Goal: Task Accomplishment & Management: Manage account settings

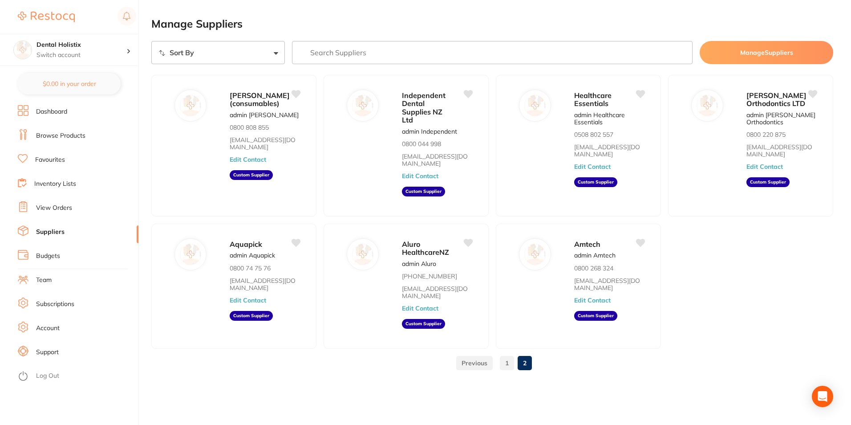
click at [49, 232] on link "Suppliers" at bounding box center [50, 232] width 29 height 9
click at [506, 358] on link "1" at bounding box center [507, 363] width 14 height 18
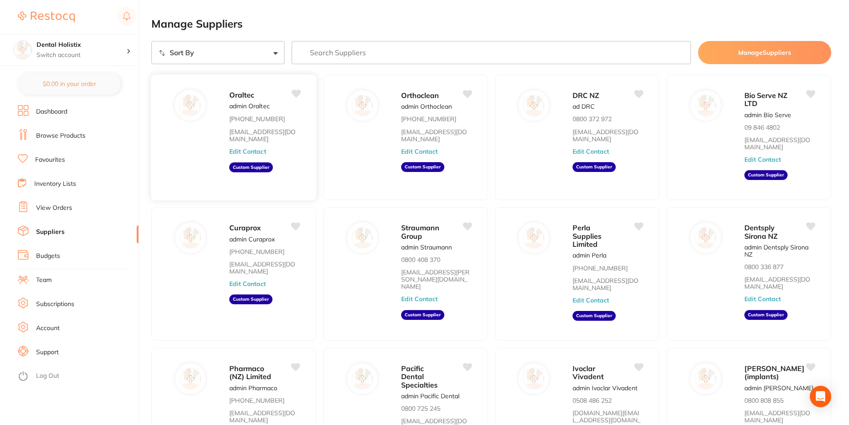
click at [248, 148] on button "Edit Contact" at bounding box center [247, 151] width 37 height 7
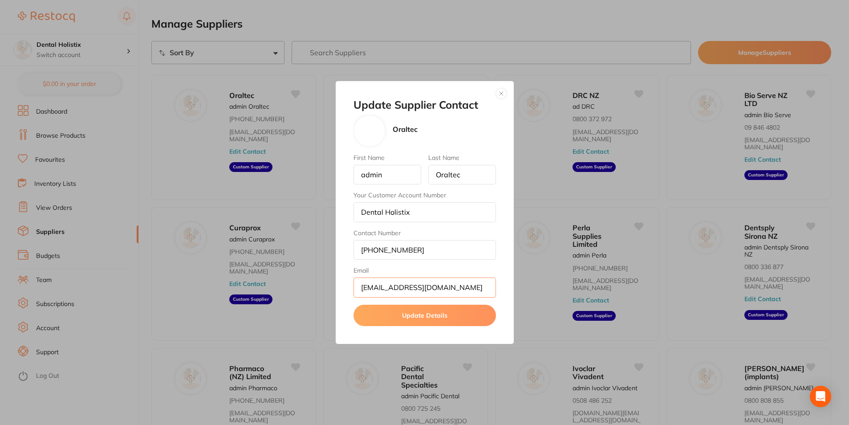
drag, startPoint x: 436, startPoint y: 285, endPoint x: 328, endPoint y: 279, distance: 108.0
click at [328, 279] on div "Update Supplier Contact Oraltec First Name admin Last Name Oraltec Your Custome…" at bounding box center [424, 212] width 849 height 425
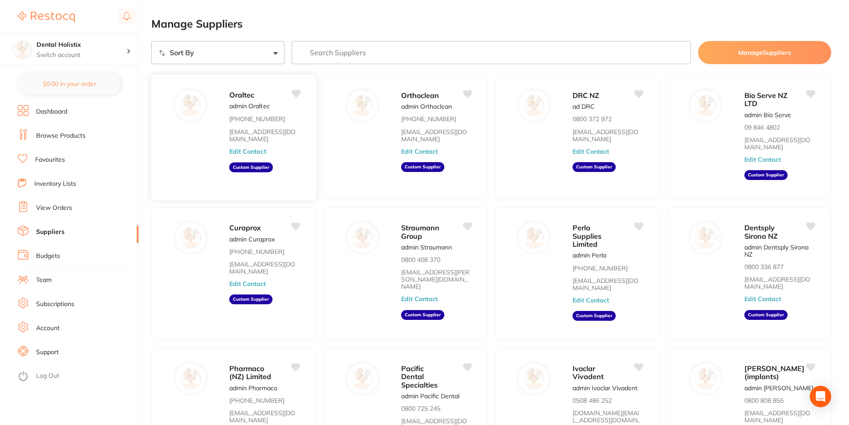
click at [254, 148] on button "Edit Contact" at bounding box center [247, 151] width 37 height 7
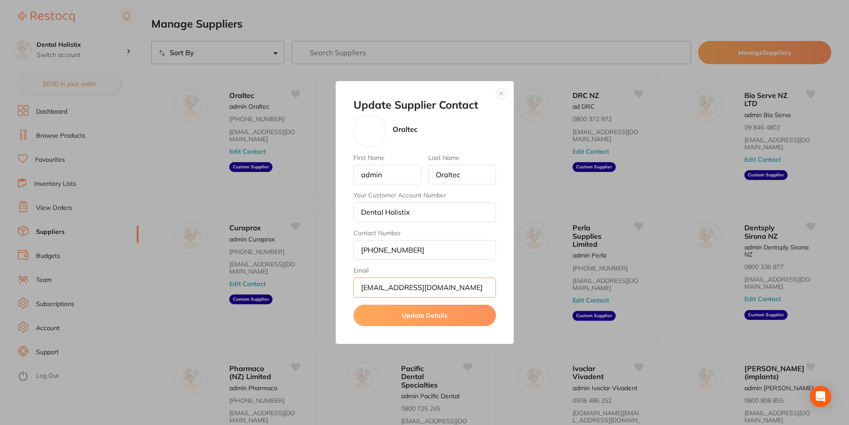
click at [466, 285] on input "[EMAIL_ADDRESS][DOMAIN_NAME]" at bounding box center [425, 287] width 143 height 20
drag, startPoint x: 464, startPoint y: 285, endPoint x: 358, endPoint y: 289, distance: 106.9
click at [358, 289] on input "[EMAIL_ADDRESS][DOMAIN_NAME]" at bounding box center [425, 287] width 143 height 20
type input "[EMAIL_ADDRESS][DOMAIN_NAME]"
click at [422, 318] on button "Update Details" at bounding box center [425, 315] width 143 height 21
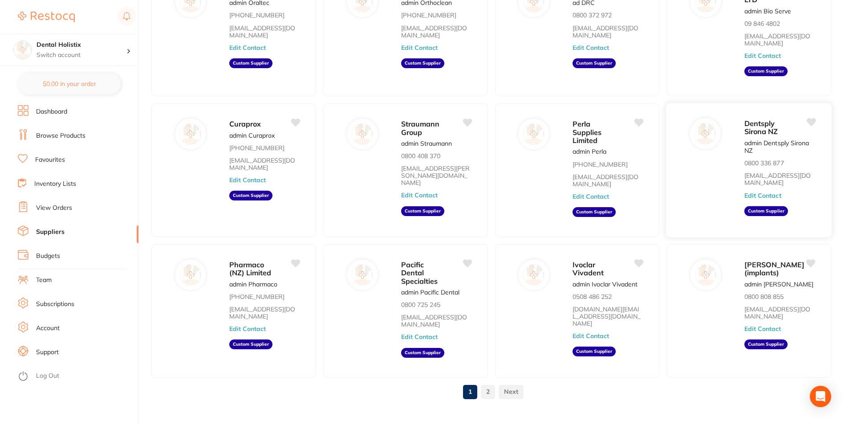
scroll to position [109, 0]
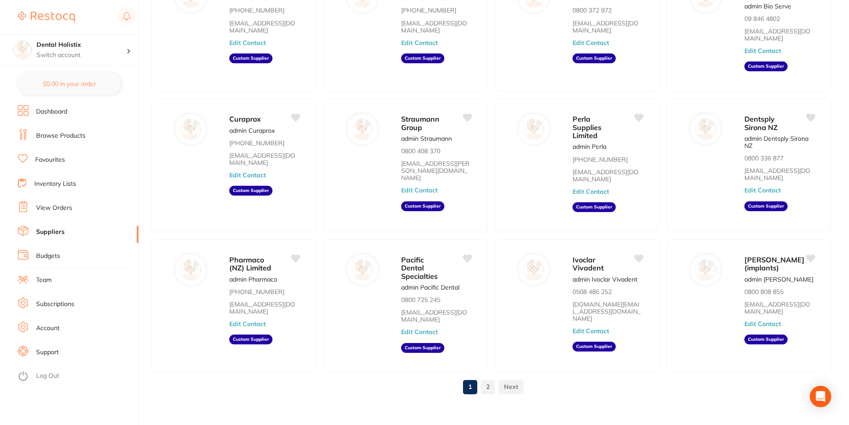
click at [489, 379] on link "2" at bounding box center [488, 387] width 14 height 18
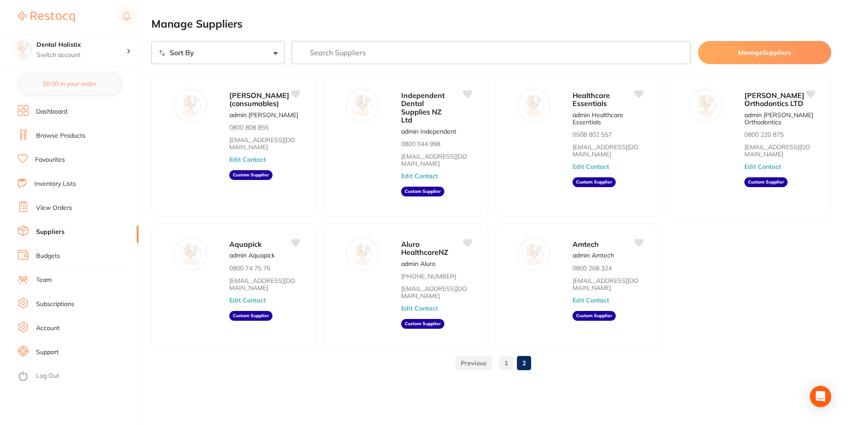
scroll to position [0, 0]
click at [508, 358] on link "1" at bounding box center [507, 363] width 14 height 18
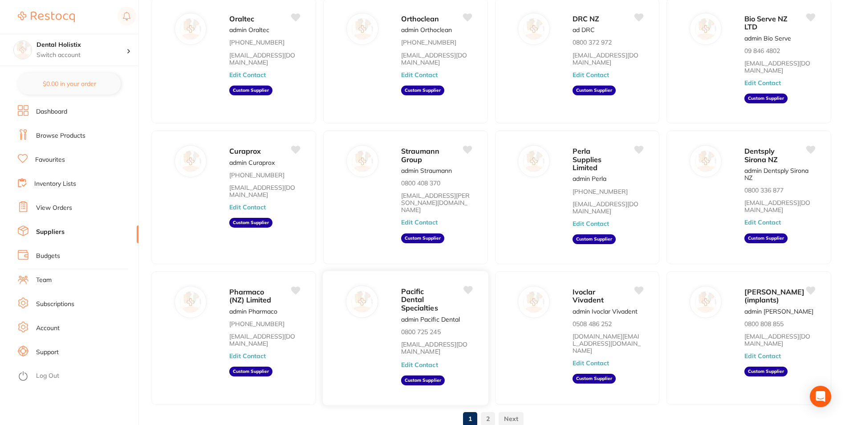
scroll to position [89, 0]
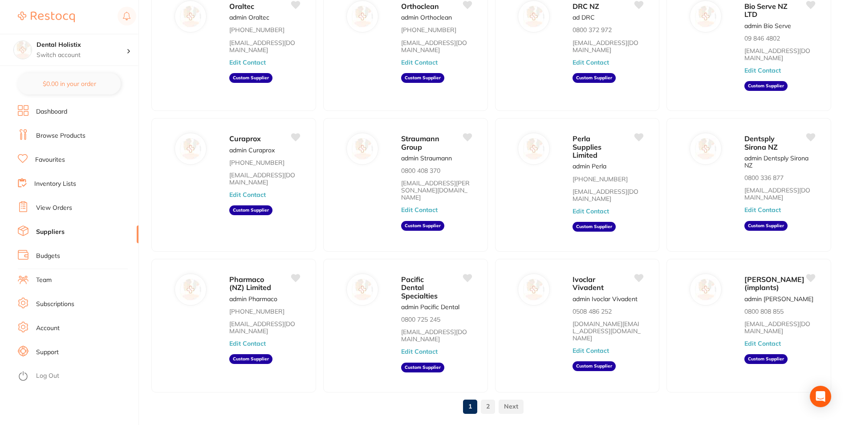
click at [489, 399] on link "2" at bounding box center [488, 406] width 14 height 18
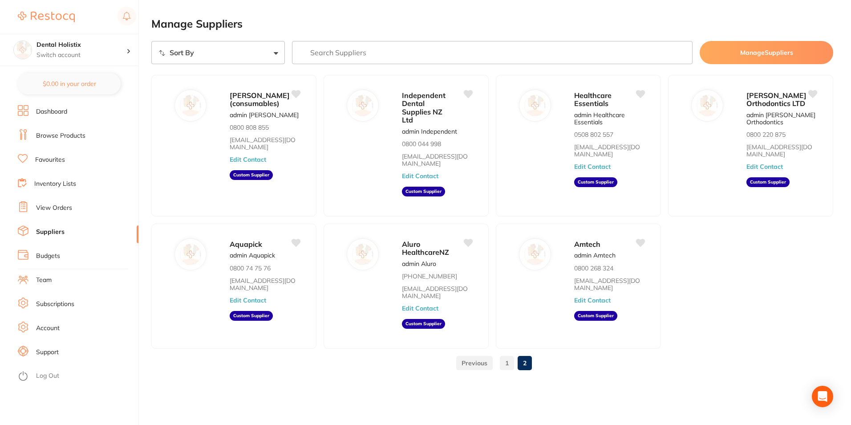
click at [509, 355] on link "1" at bounding box center [507, 363] width 14 height 18
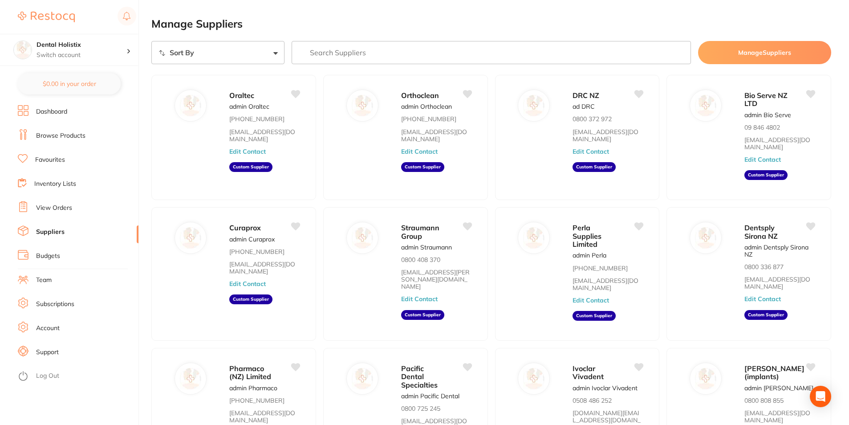
click at [319, 59] on input "search" at bounding box center [491, 52] width 399 height 23
type input "crown"
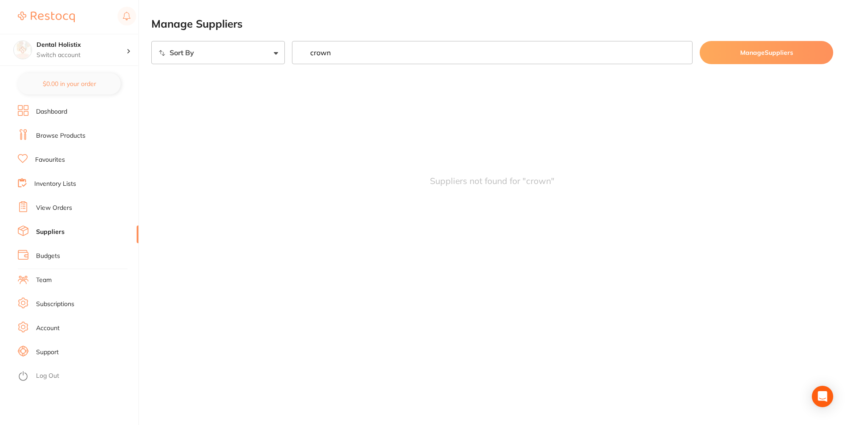
drag, startPoint x: 316, startPoint y: 53, endPoint x: 301, endPoint y: 50, distance: 15.4
click at [301, 50] on input "crown" at bounding box center [492, 52] width 401 height 23
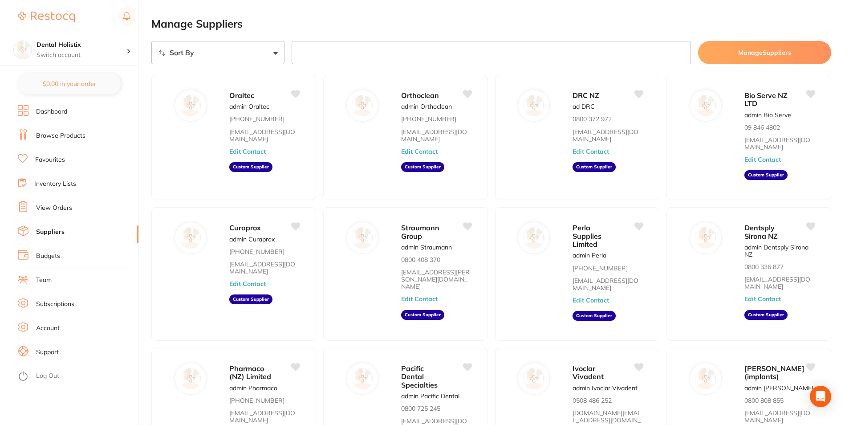
click at [275, 51] on select "Sort By A-Z Z-A" at bounding box center [217, 52] width 133 height 23
select select "searchable_suppliers/sort/name:asc"
click at [151, 41] on select "Sort By A-Z Z-A" at bounding box center [217, 52] width 133 height 23
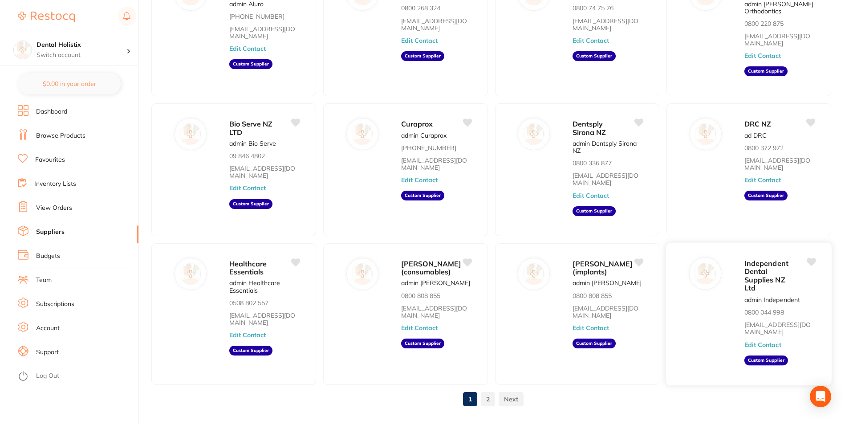
scroll to position [132, 0]
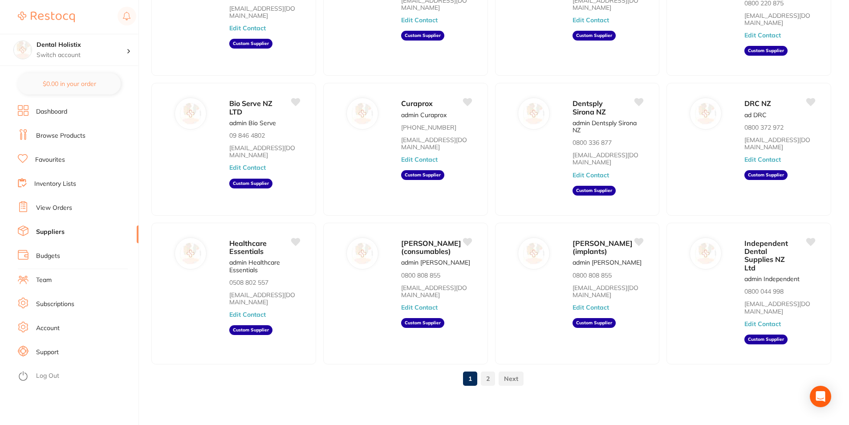
click at [488, 379] on link "2" at bounding box center [488, 379] width 14 height 18
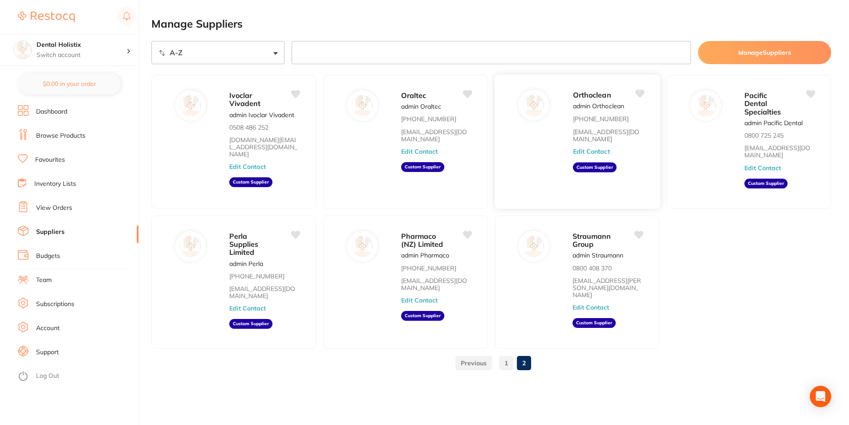
scroll to position [0, 0]
click at [67, 207] on link "View Orders" at bounding box center [54, 208] width 36 height 9
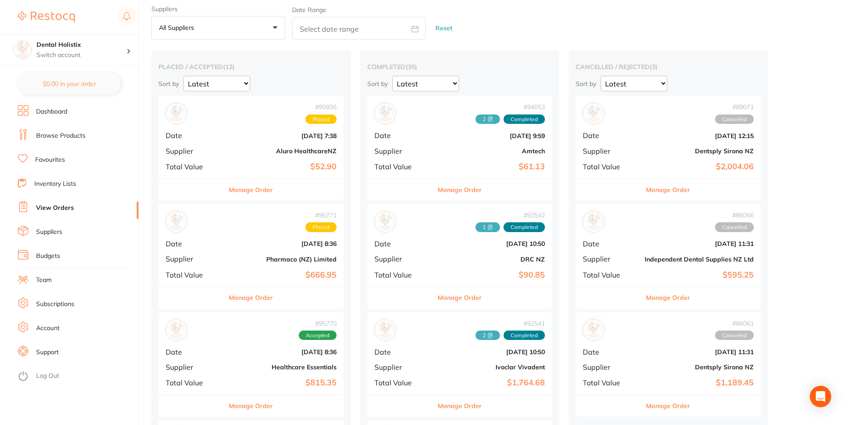
scroll to position [45, 0]
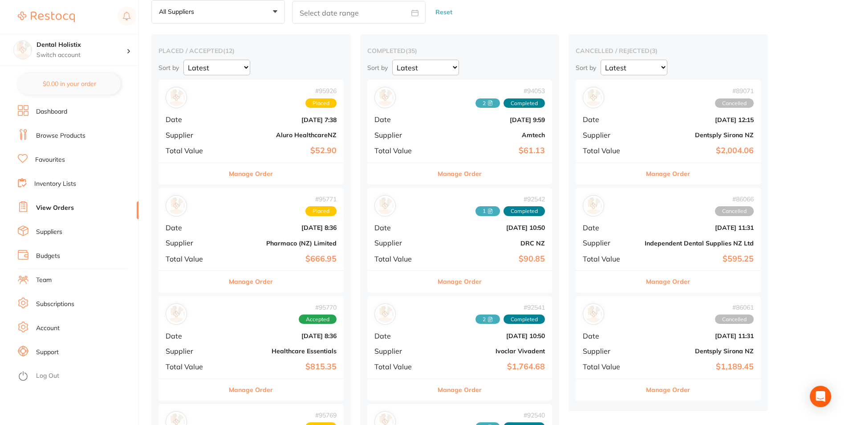
click at [315, 239] on div "# 95771 Placed Date [DATE] 8:36 Supplier Pharmaco (NZ) Limited Total Value $666…" at bounding box center [251, 229] width 185 height 82
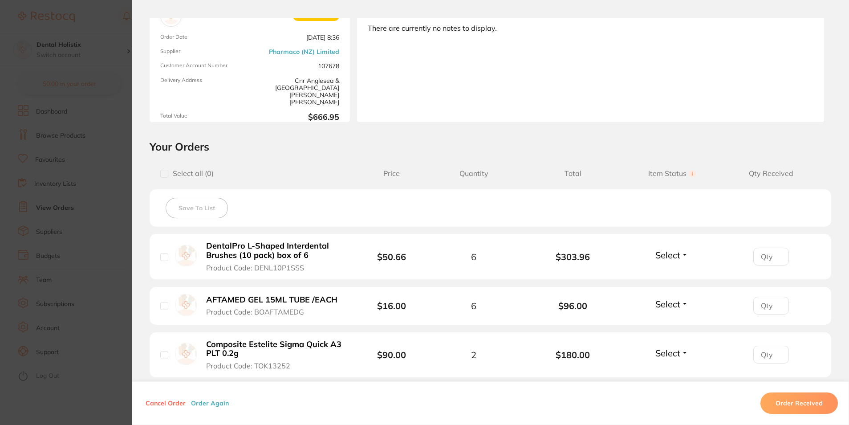
scroll to position [89, 0]
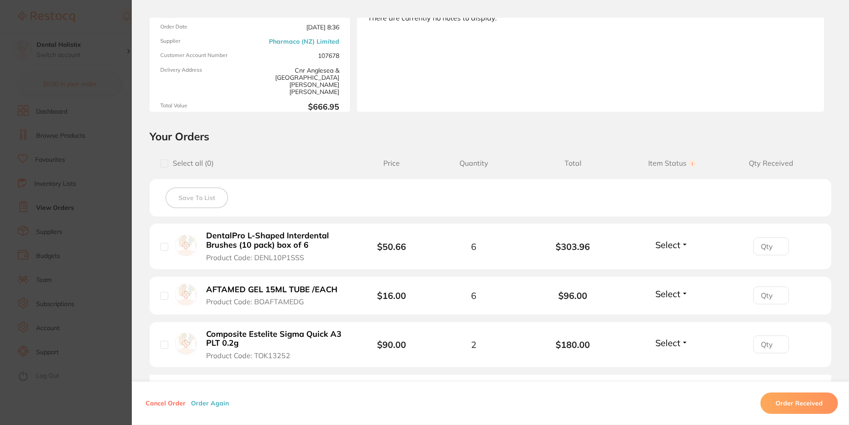
click at [100, 299] on section "Order ID: Restocq- 95771 Order Information Placed Order Order Date [DATE] 8:36 …" at bounding box center [424, 212] width 849 height 425
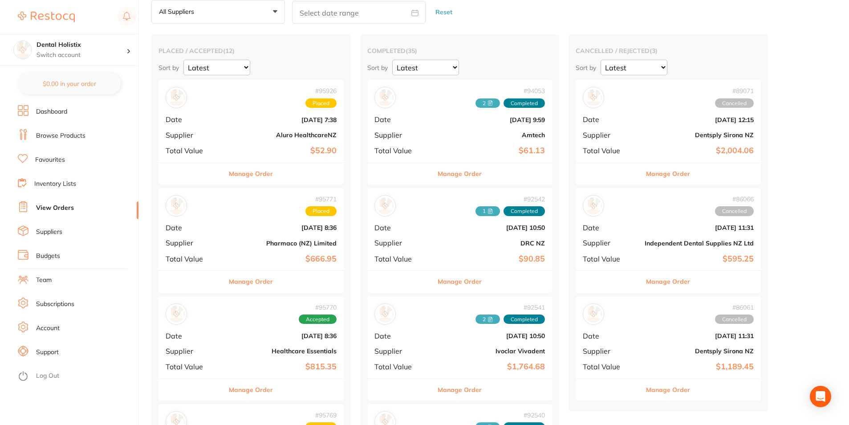
click at [53, 232] on link "Suppliers" at bounding box center [49, 232] width 26 height 9
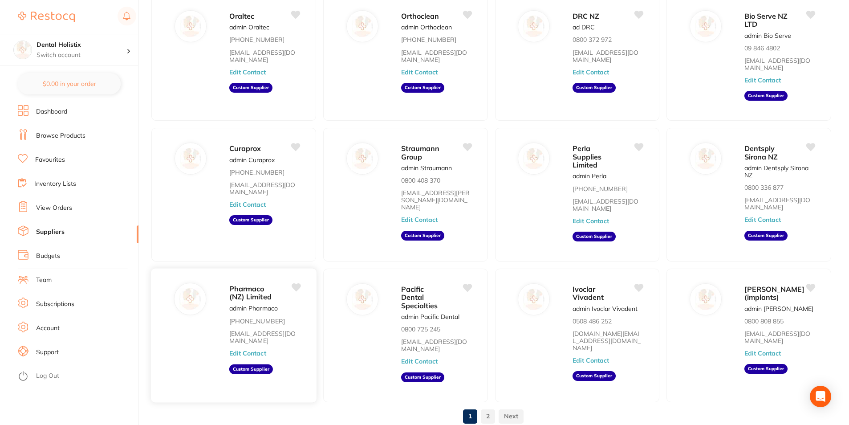
scroll to position [89, 0]
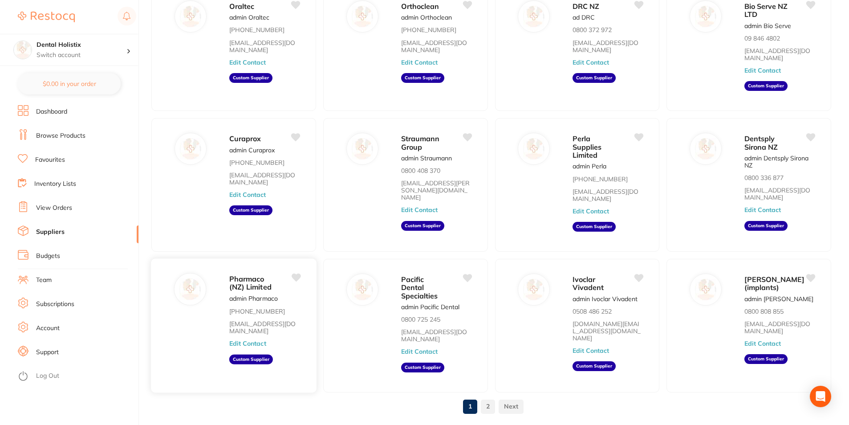
click at [250, 320] on link "[EMAIL_ADDRESS][DOMAIN_NAME]" at bounding box center [264, 327] width 71 height 15
click at [239, 340] on button "Edit Contact" at bounding box center [247, 343] width 37 height 7
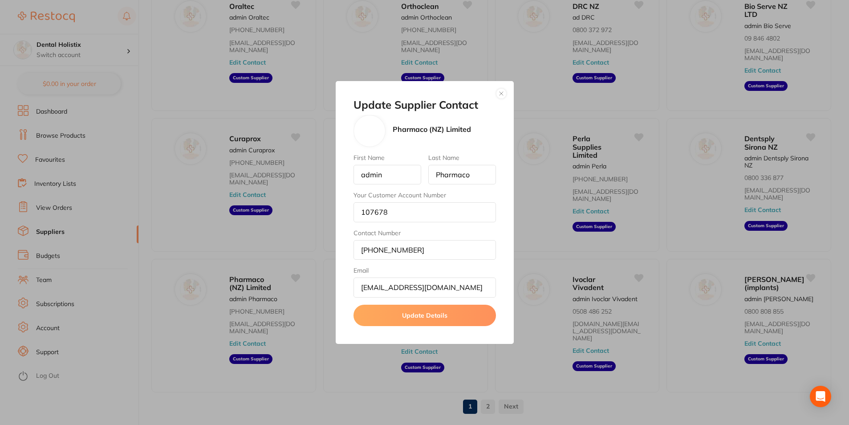
click at [502, 90] on button "button" at bounding box center [501, 93] width 11 height 11
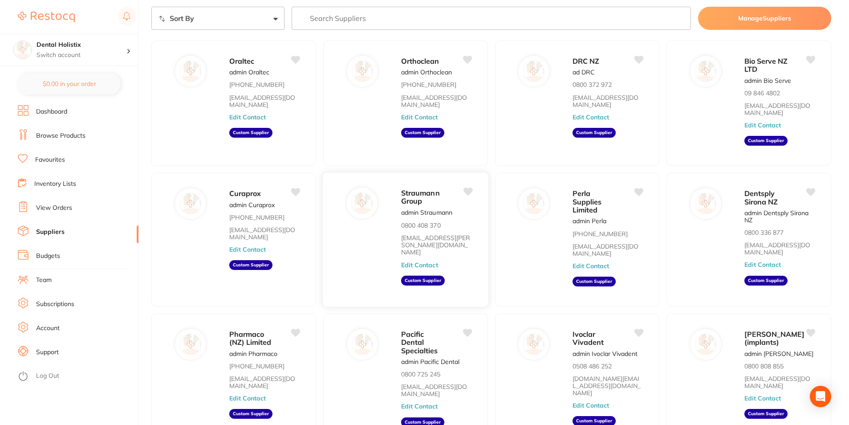
scroll to position [0, 0]
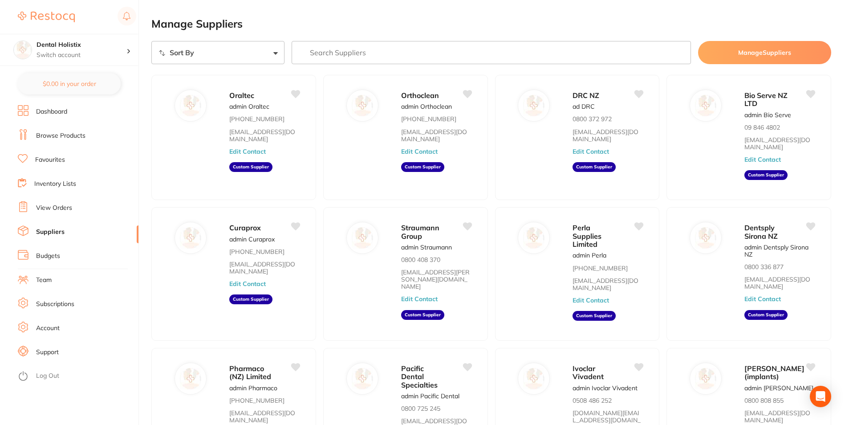
click at [53, 205] on link "View Orders" at bounding box center [54, 208] width 36 height 9
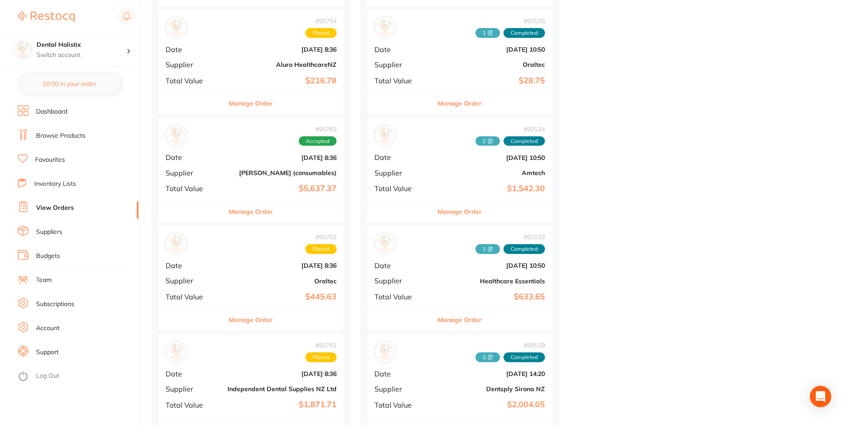
scroll to position [980, 0]
